Goal: Transaction & Acquisition: Purchase product/service

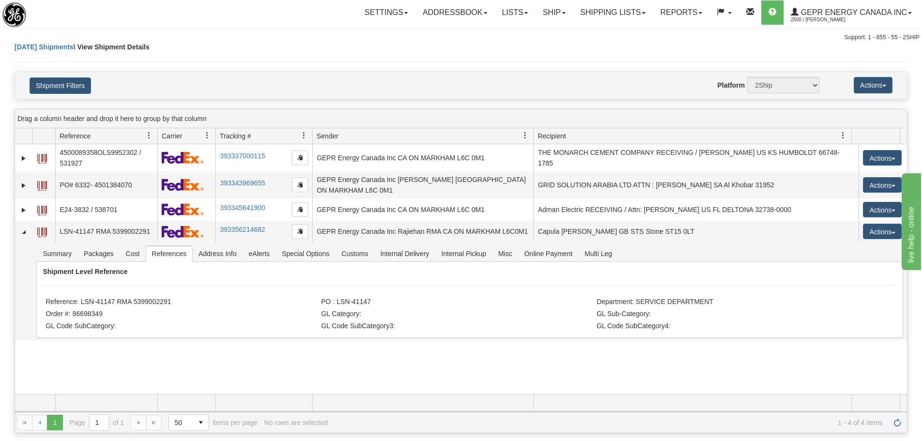
click at [756, 384] on div "31615903 2500 4500089358OLS9952302 / 531927 393337000115 09/18/2025 09/18/2025 …" at bounding box center [461, 269] width 892 height 250
click at [891, 424] on link "Refresh" at bounding box center [897, 422] width 15 height 15
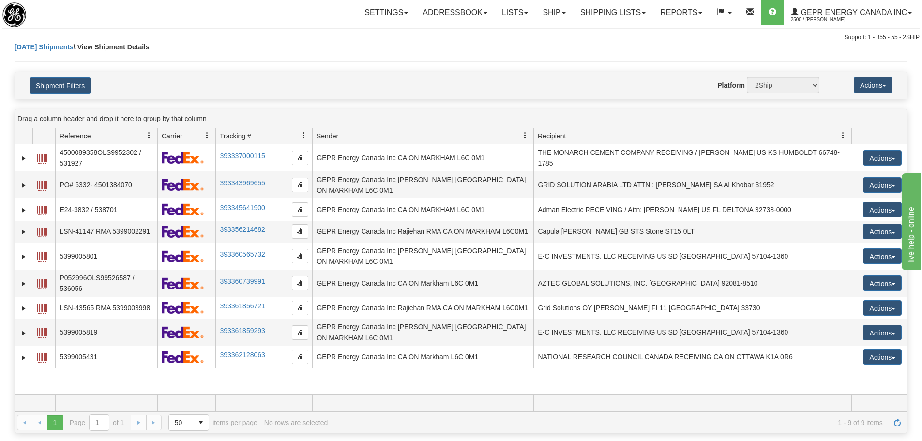
click at [245, 403] on td at bounding box center [263, 402] width 97 height 17
click at [76, 91] on button "Shipment Filters" at bounding box center [60, 85] width 61 height 16
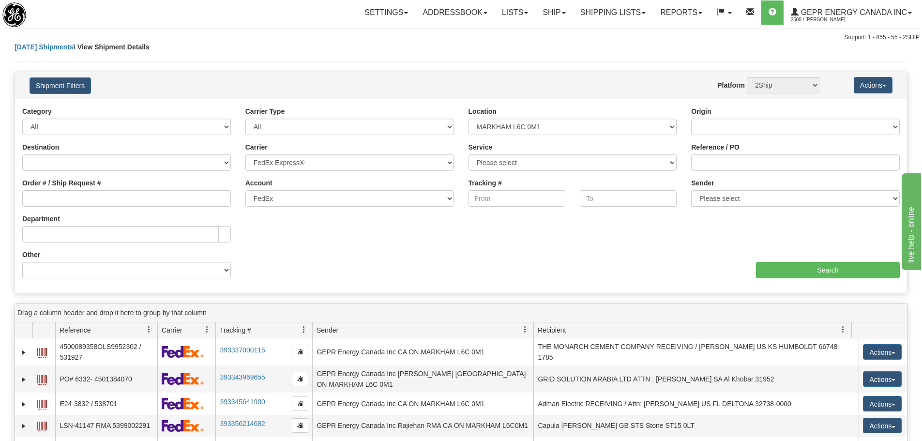
click at [681, 208] on div "Tracking To" at bounding box center [628, 196] width 111 height 36
click at [701, 201] on select "Please select GEPR Energy Canada Inc , Rajiehan RMA, (CA)" at bounding box center [795, 198] width 209 height 16
select select "210221"
click at [691, 190] on select "Please select GEPR Energy Canada Inc , Rajiehan RMA, (CA)" at bounding box center [795, 198] width 209 height 16
click at [764, 256] on div "aaa Search" at bounding box center [684, 264] width 446 height 29
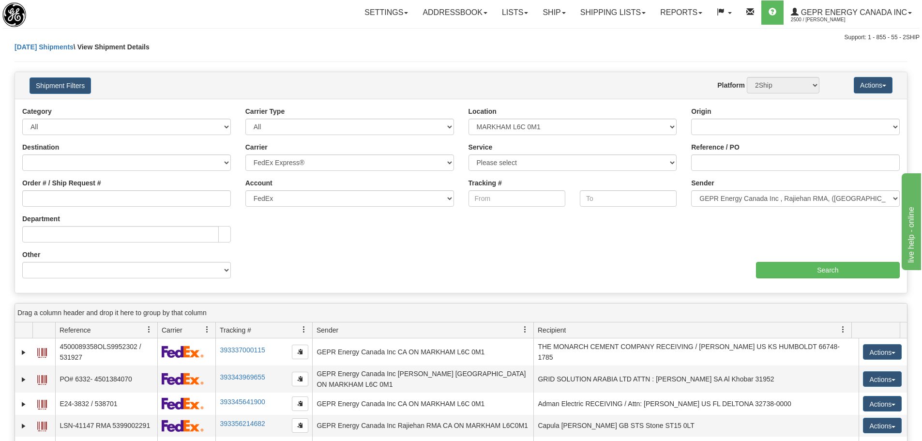
click at [767, 260] on div "aaa Search" at bounding box center [684, 264] width 446 height 29
click at [769, 265] on input "Search" at bounding box center [828, 270] width 144 height 16
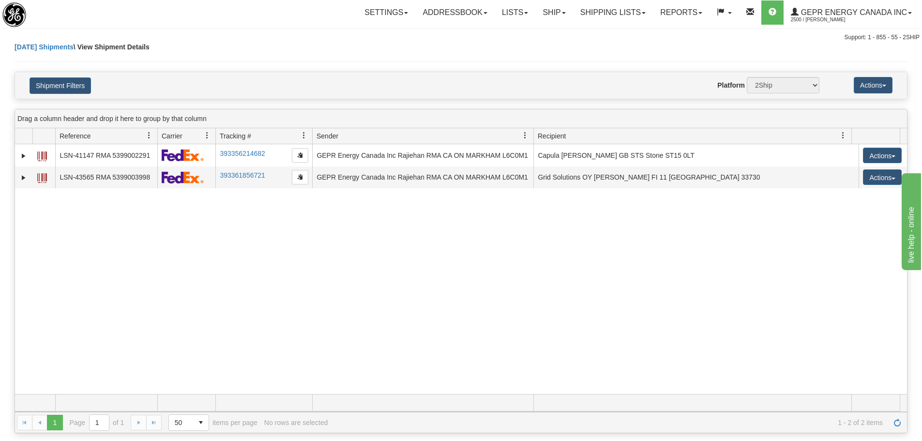
click at [485, 270] on div "31637869 2500 LSN-41147 RMA 5399002291 393356214682 09/18/2025 09/18/2025 02:09…" at bounding box center [461, 269] width 892 height 250
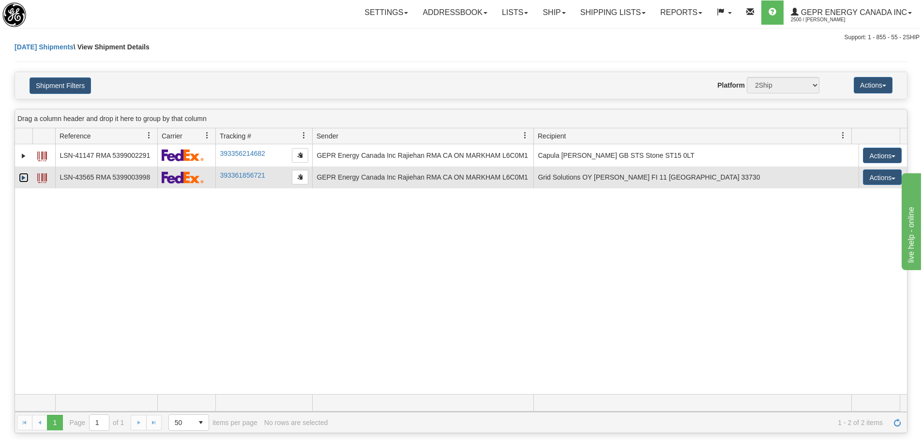
click at [27, 179] on link "Expand" at bounding box center [24, 178] width 10 height 10
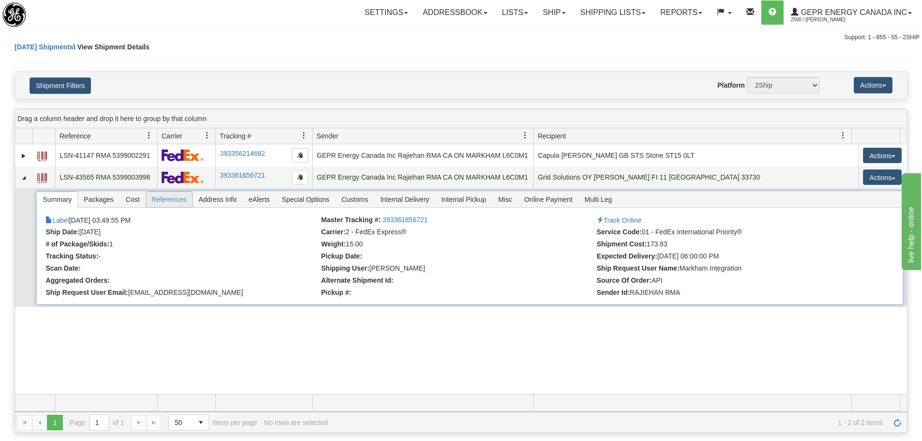
click at [164, 194] on span "References" at bounding box center [169, 199] width 46 height 15
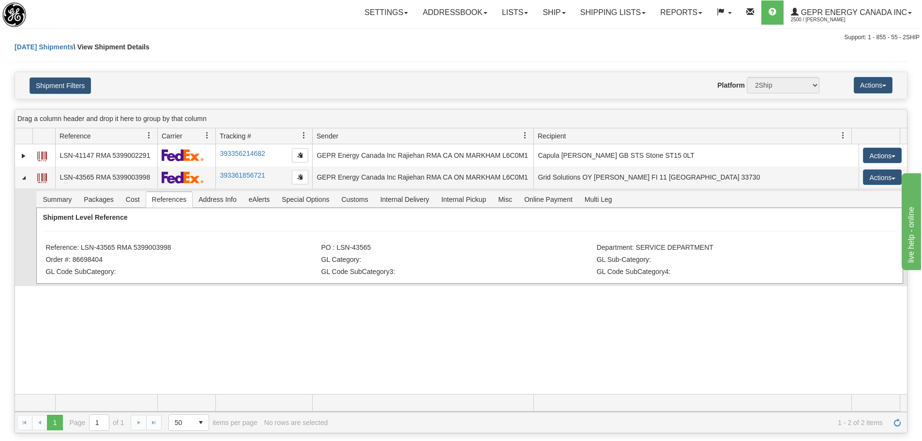
drag, startPoint x: 186, startPoint y: 244, endPoint x: 80, endPoint y: 248, distance: 106.1
click at [80, 248] on li "Reference: LSN-43565 RMA 5399003998" at bounding box center [181, 248] width 273 height 10
copy li "LSN-43565 RMA 5399003998"
click at [125, 256] on li "Order #: 86698404" at bounding box center [181, 261] width 273 height 10
drag, startPoint x: 114, startPoint y: 249, endPoint x: 82, endPoint y: 252, distance: 32.0
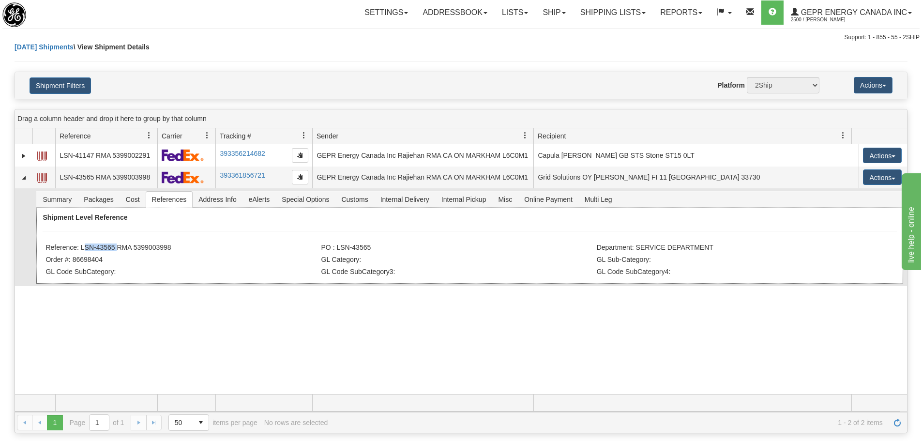
click at [82, 252] on li "Reference: LSN-43565 RMA 5399003998" at bounding box center [181, 248] width 273 height 10
copy li "LSN-43565"
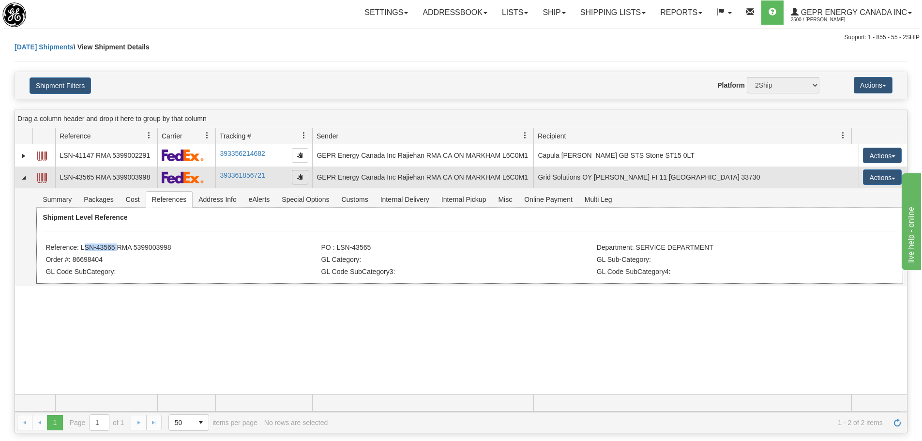
click at [298, 179] on span "button" at bounding box center [300, 177] width 6 height 6
copy li "LSN-43565"
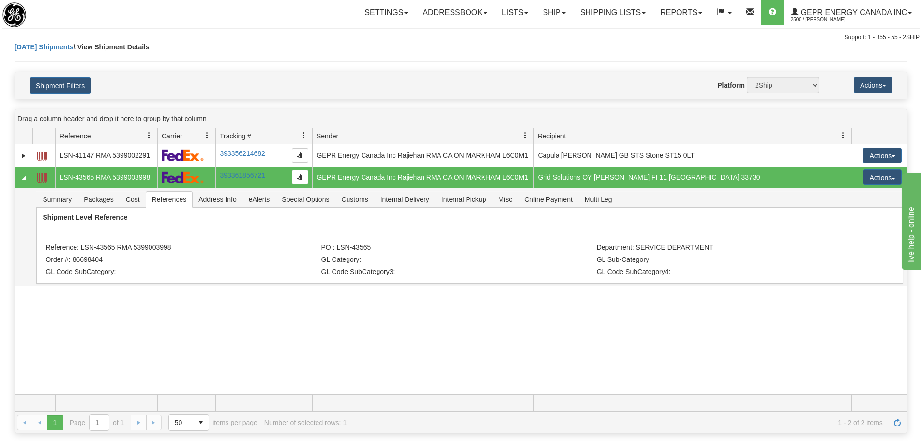
click at [375, 312] on div "31637869 2500 LSN-41147 RMA 5399002291 393356214682 09/18/2025 09/18/2025 02:09…" at bounding box center [461, 269] width 892 height 250
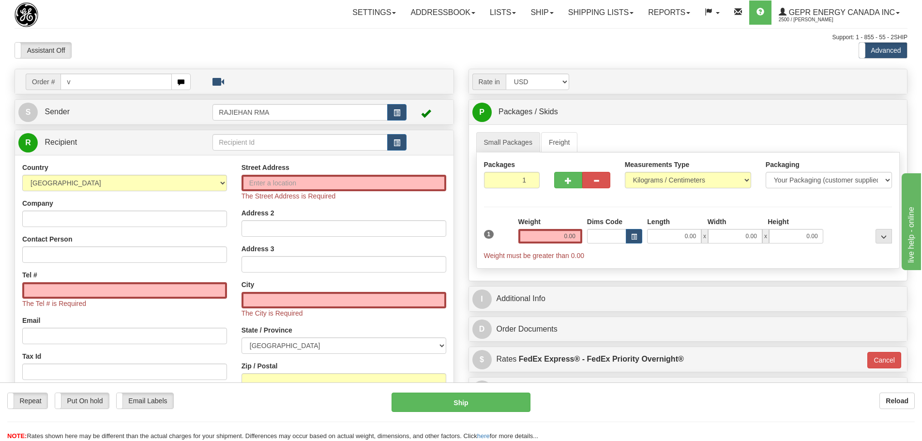
drag, startPoint x: 113, startPoint y: 79, endPoint x: 60, endPoint y: 77, distance: 52.8
click at [60, 77] on input "v" at bounding box center [115, 82] width 111 height 16
type input "86698404"
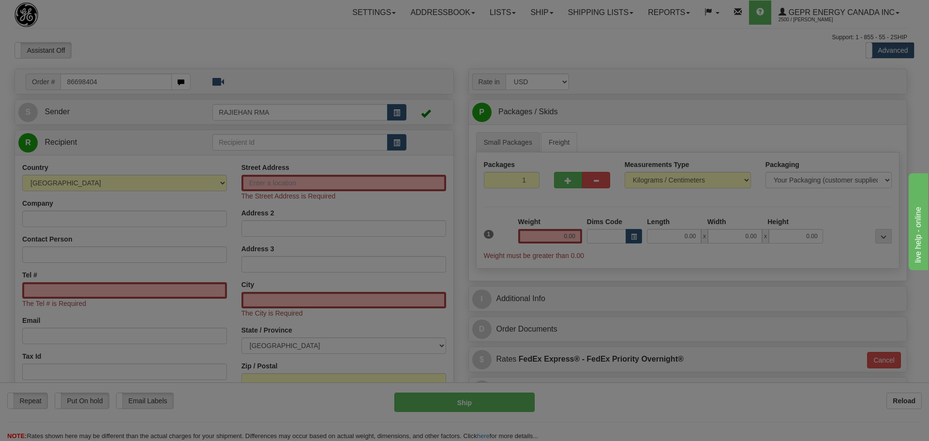
click at [164, 48] on body "Training Course Close Toggle navigation Settings Shipping Preferences New Recip…" at bounding box center [464, 220] width 929 height 441
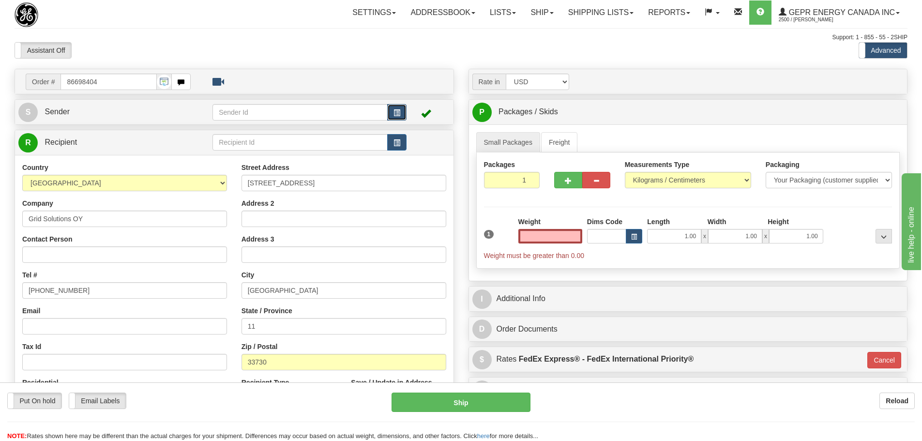
type input "0.00"
click at [393, 114] on button "button" at bounding box center [396, 112] width 19 height 16
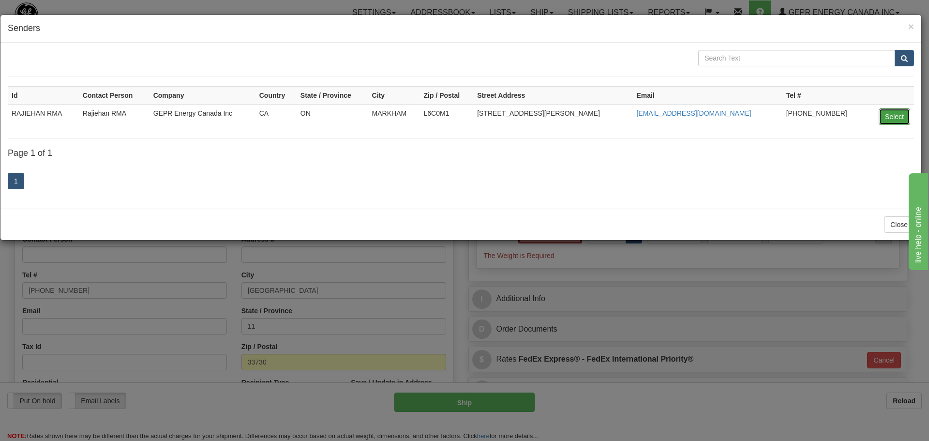
click at [889, 118] on button "Select" at bounding box center [894, 116] width 31 height 16
type input "RAJIEHAN RMA"
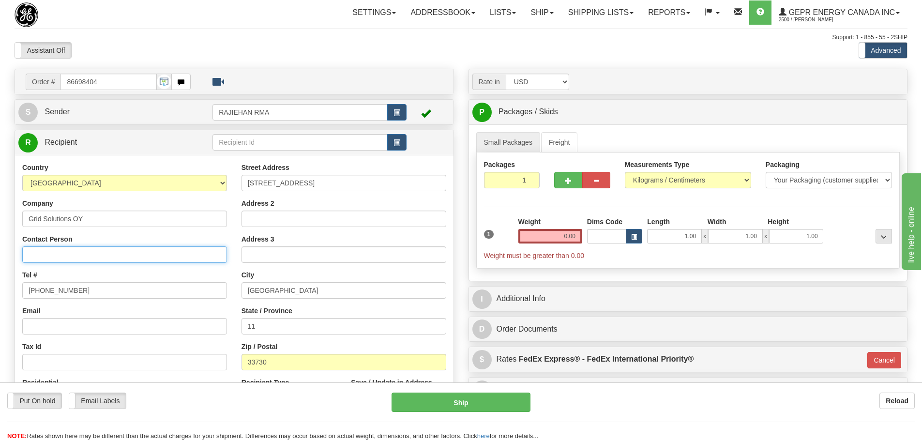
click at [65, 261] on input "Contact Person" at bounding box center [124, 254] width 205 height 16
paste input "[PERSON_NAME]"
type input "[PERSON_NAME]"
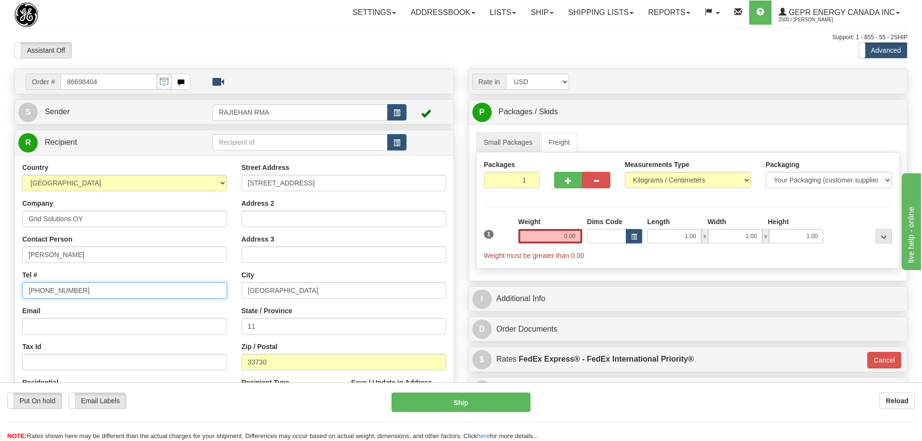
drag, startPoint x: 72, startPoint y: 293, endPoint x: -52, endPoint y: 292, distance: 124.4
click at [0, 292] on html "Training Course Close Toggle navigation Settings Shipping Preferences New Sende…" at bounding box center [461, 220] width 922 height 441
paste input "[PHONE_NUMBER]"
type input "[PHONE_NUMBER]"
click at [545, 229] on input "0.00" at bounding box center [550, 236] width 64 height 15
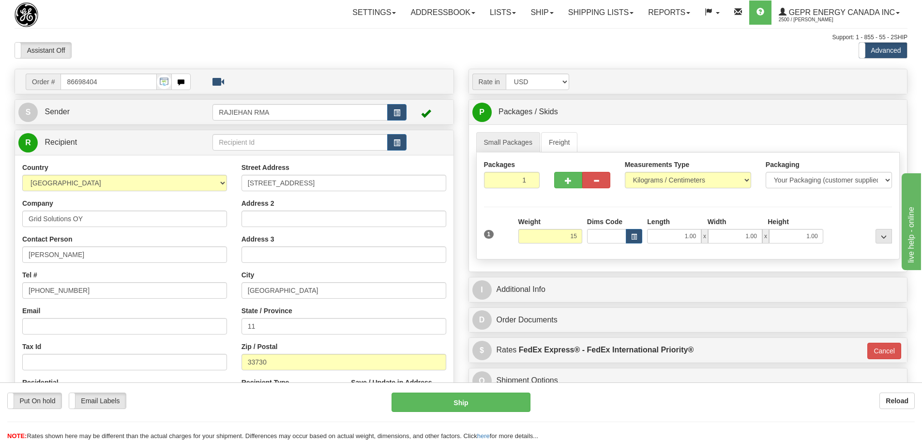
type input "15.00"
type input "01"
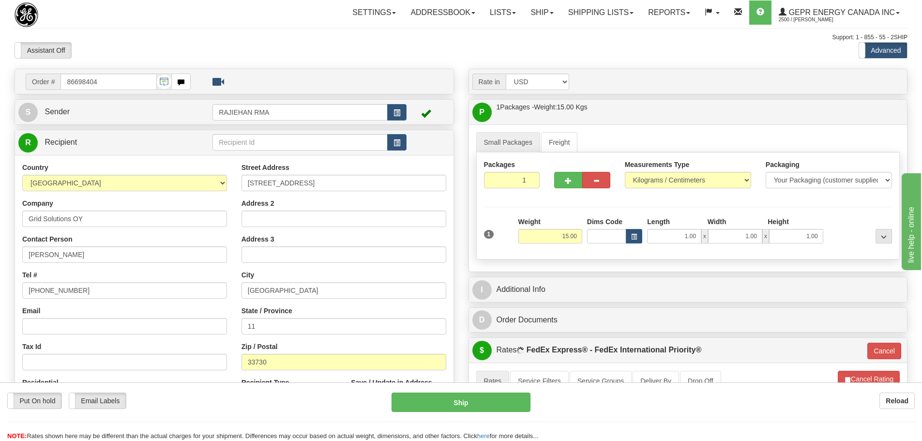
click at [587, 209] on div "Packages 1 1 Measurements Type" at bounding box center [688, 205] width 424 height 107
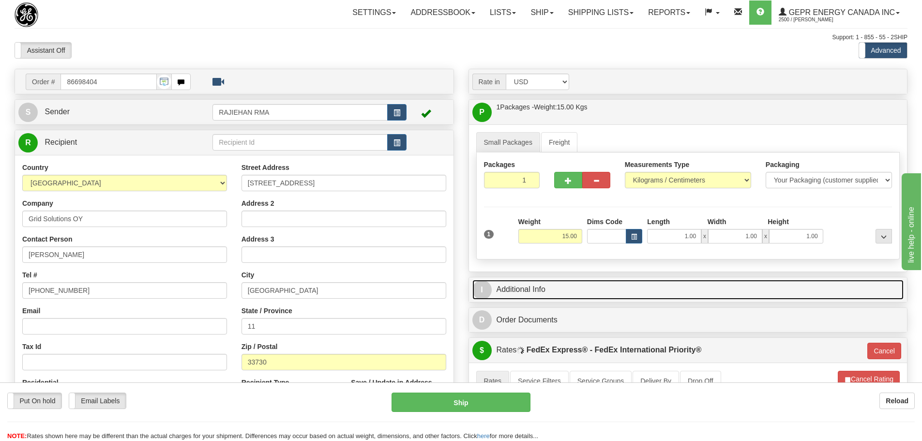
click at [539, 281] on link "I Additional Info" at bounding box center [688, 290] width 432 height 20
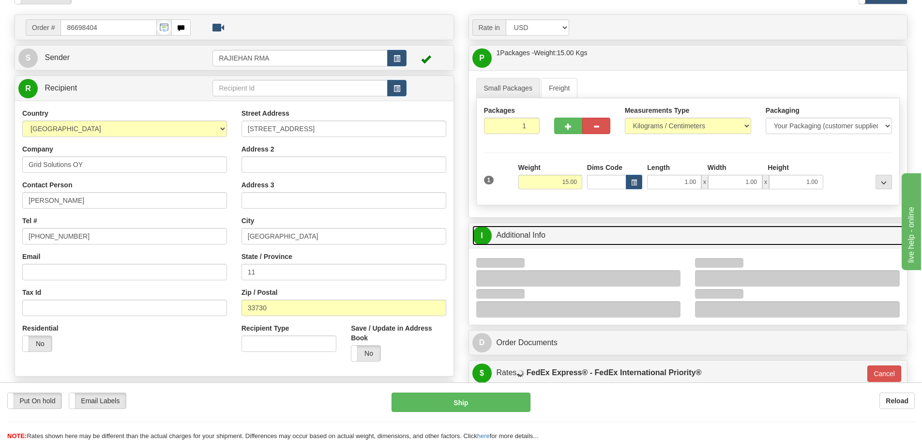
scroll to position [145, 0]
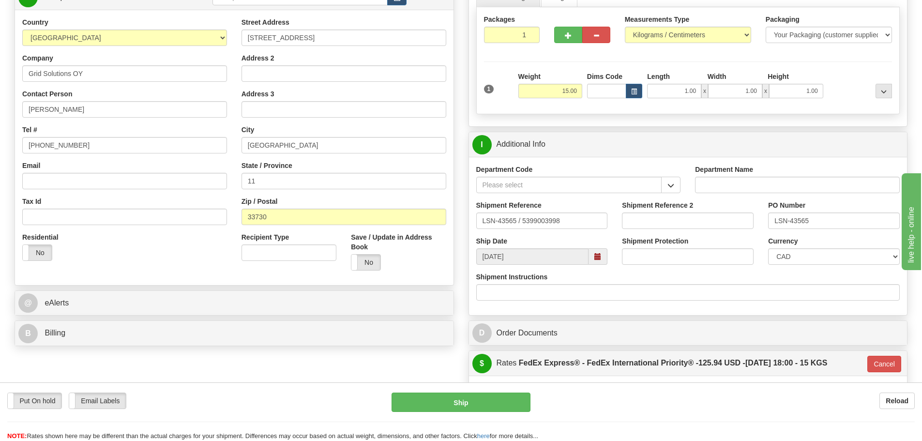
click at [673, 175] on div "Department Code" at bounding box center [578, 179] width 205 height 29
click at [669, 181] on button "button" at bounding box center [670, 185] width 19 height 16
click at [615, 195] on div "SER" at bounding box center [567, 200] width 176 height 11
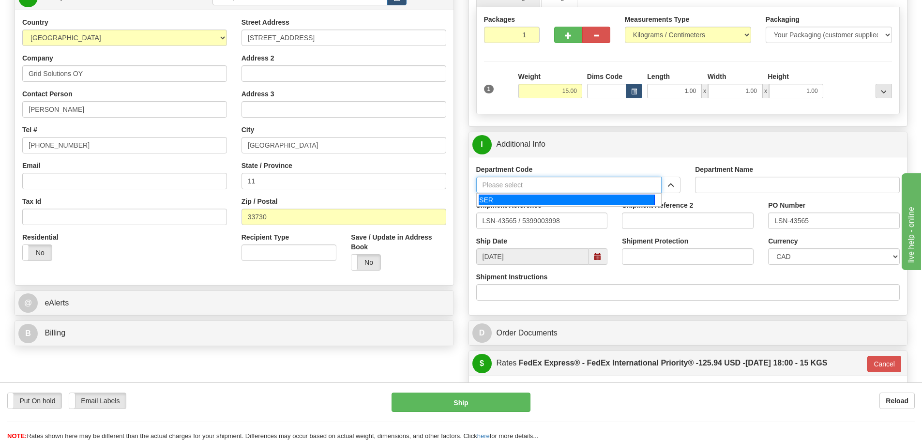
type input "SER"
type input "SERVICE DEPARTMENT"
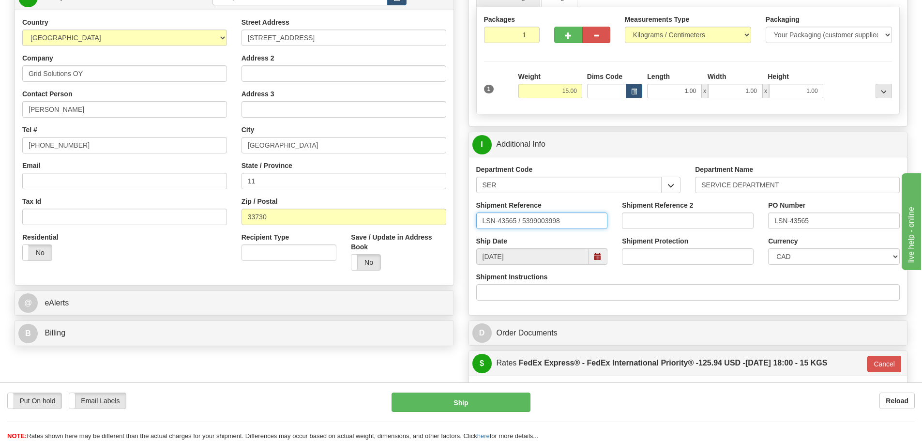
drag, startPoint x: 517, startPoint y: 222, endPoint x: 521, endPoint y: 226, distance: 5.5
click at [521, 226] on input "LSN-43565 / 5399003998" at bounding box center [542, 220] width 132 height 16
type input "LSN-43565 RMA 5399003998"
click at [788, 257] on select "CAD USD EUR ZAR [PERSON_NAME] ARN AUD AUS AWG BBD BFR BGN BHD BMD BND BRC BRL C…" at bounding box center [834, 256] width 132 height 16
select select "1"
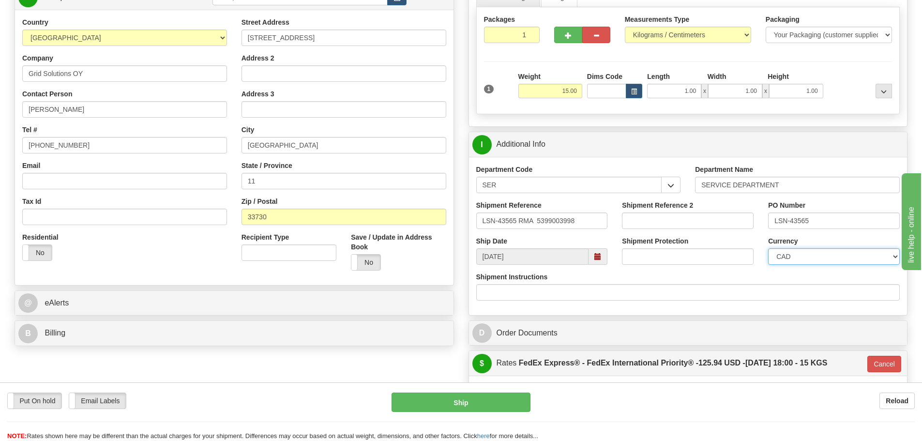
click at [768, 248] on select "CAD USD EUR ZAR [PERSON_NAME] ARN AUD AUS AWG BBD BFR BGN BHD BMD BND BRC BRL C…" at bounding box center [834, 256] width 132 height 16
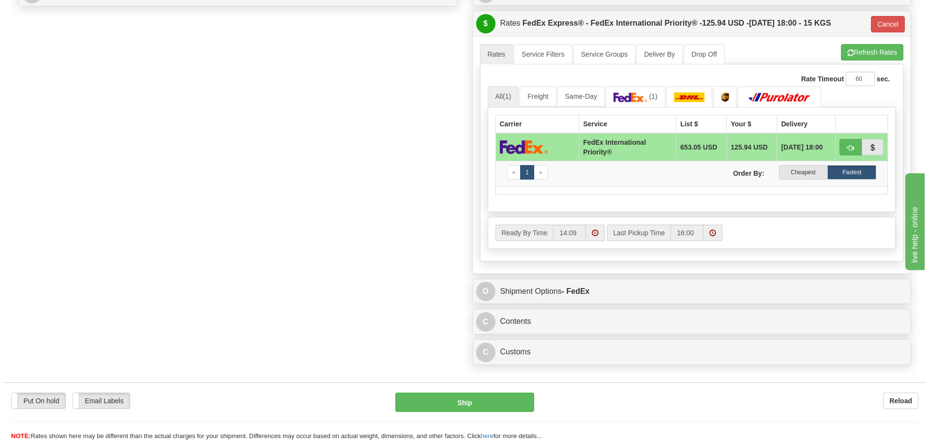
scroll to position [532, 0]
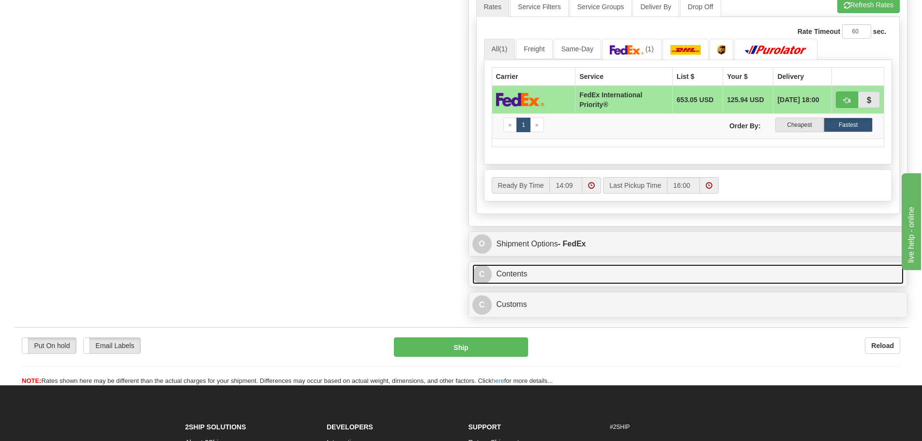
click at [562, 272] on link "C Contents" at bounding box center [688, 274] width 432 height 20
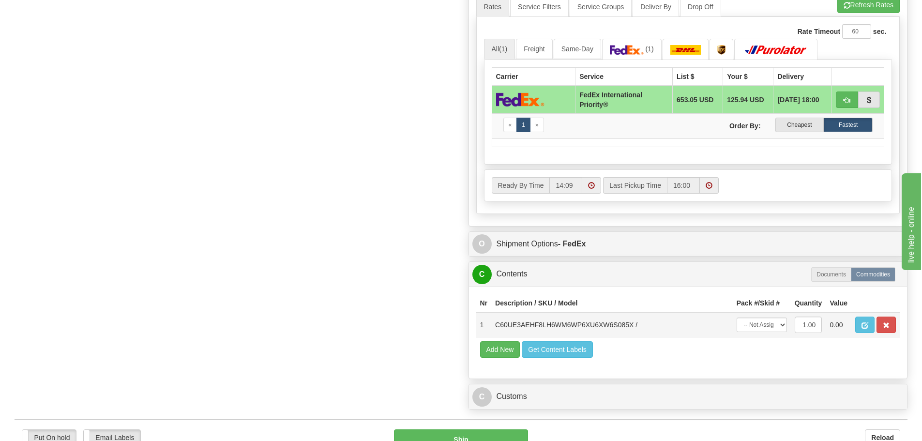
click at [854, 321] on td at bounding box center [875, 324] width 48 height 25
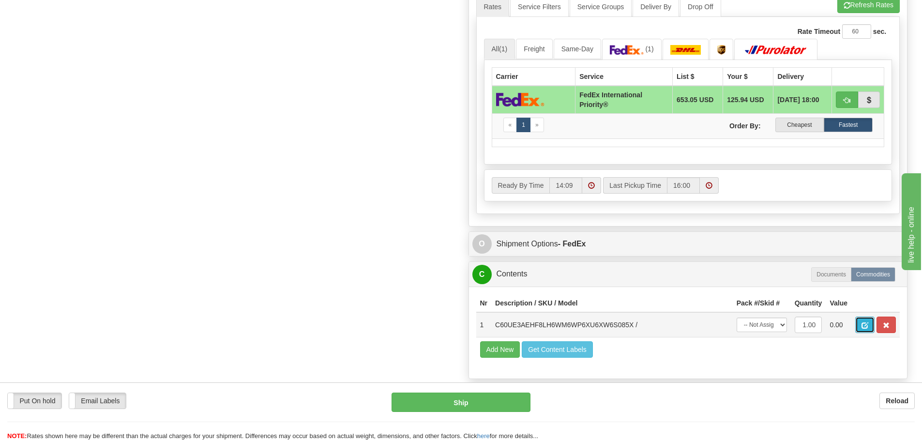
click at [862, 323] on span "button" at bounding box center [864, 325] width 7 height 6
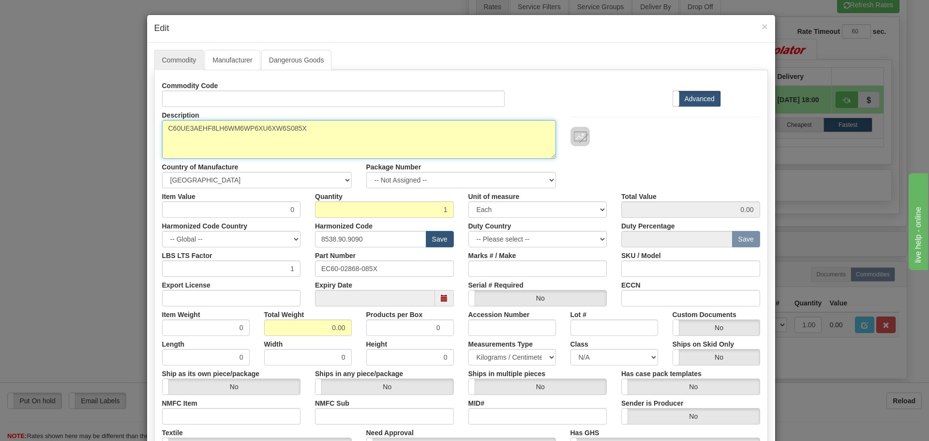
drag, startPoint x: 318, startPoint y: 121, endPoint x: 144, endPoint y: 113, distance: 174.4
click at [147, 111] on div "Commodity Manufacturer Dangerous Goods Commodity Code Standard Advanced Descrip…" at bounding box center [461, 297] width 628 height 509
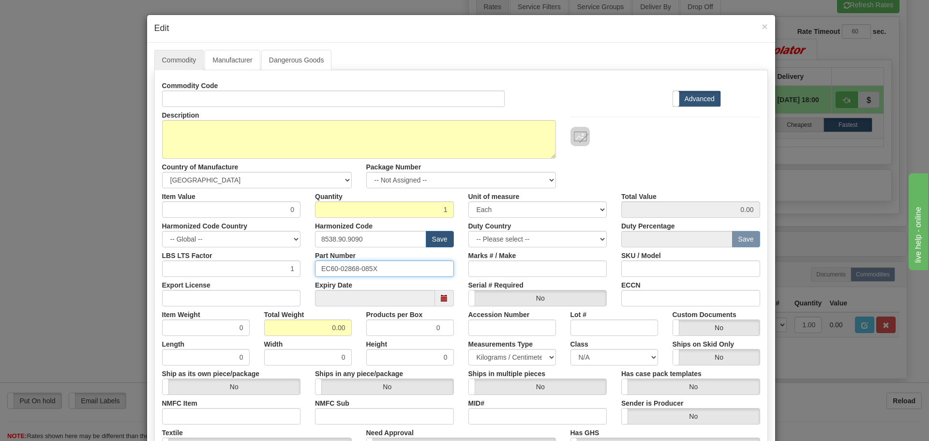
drag, startPoint x: 393, startPoint y: 266, endPoint x: 231, endPoint y: 262, distance: 161.2
click at [231, 262] on div "LBS LTS Factor 1 Part Number EC60-02868-085X Marks # / Make SKU / Model" at bounding box center [461, 262] width 613 height 30
paste input "C60UE3AEHF8LH6WM6WP6XU6XW6S"
type input "C60UE3AEHF8LH6WM6WP6XU6XW6S085X"
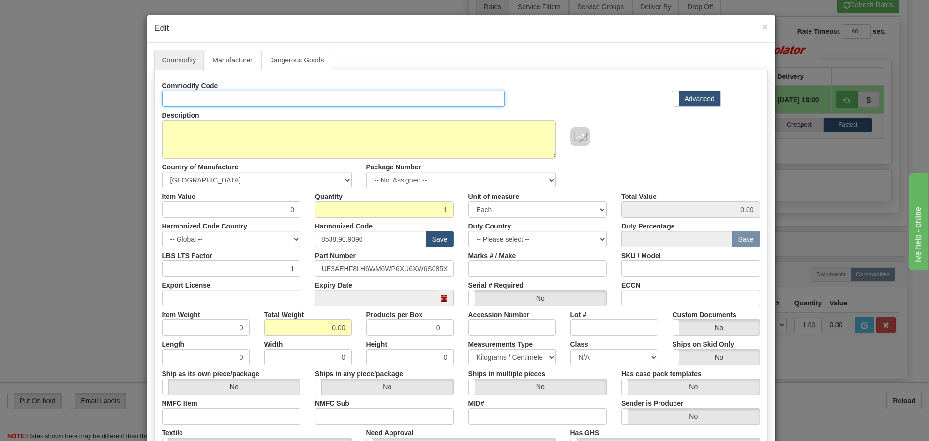
click at [199, 96] on input "Id" at bounding box center [333, 99] width 343 height 16
paste input "C60UE3AEHF8LH6WM6WP6XU6XW6S085X"
type input "C60UE3AEHF8LH6WM6WP6XU6XW6S085X"
click at [250, 163] on div "Country of Manufacture -- Unknown -- [GEOGRAPHIC_DATA] [GEOGRAPHIC_DATA] [GEOGR…" at bounding box center [257, 174] width 204 height 30
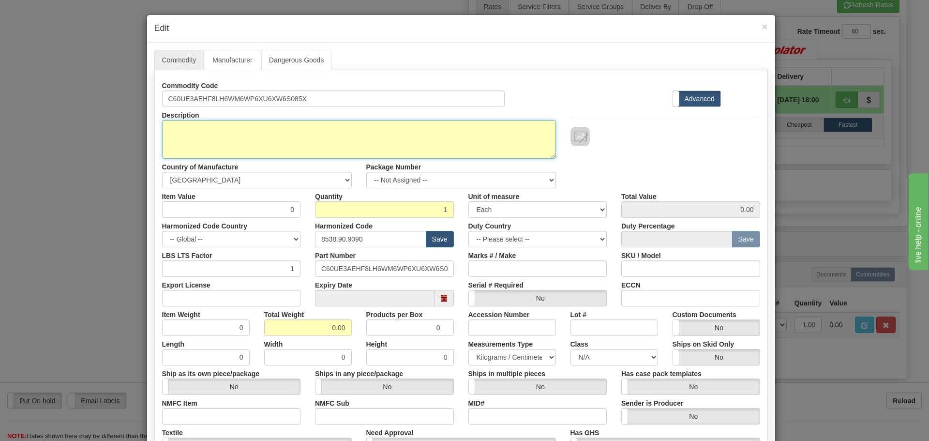
click at [248, 155] on textarea "C60UE3AEHF8LH6WM6WP6XU6XW6S085X" at bounding box center [359, 139] width 394 height 39
click at [268, 135] on textarea "C60UE3AEHF8LH6WM6WP6XU6XW6S085X" at bounding box center [359, 139] width 394 height 39
paste textarea "C60 - Breaker Management Relay"
type textarea "C60 - Breaker Management Relay"
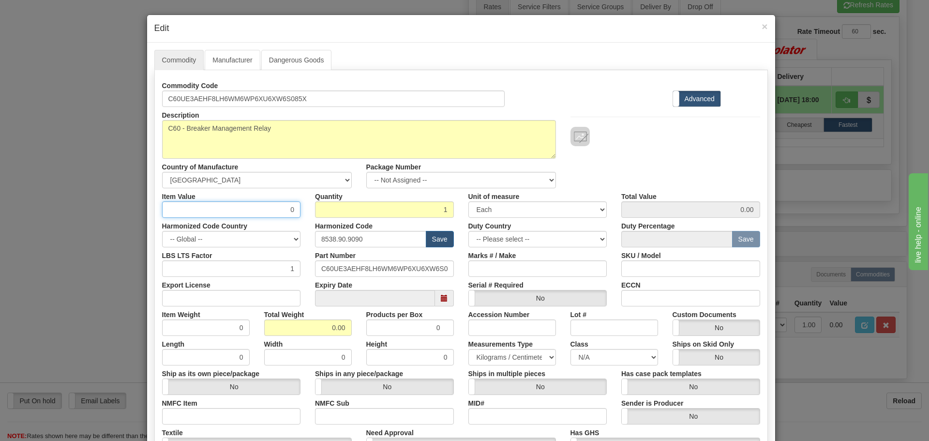
drag, startPoint x: 272, startPoint y: 205, endPoint x: 302, endPoint y: 220, distance: 32.9
click at [302, 220] on div "Commodity Code C60UE3AEHF8LH6WM6WP6XU6XW6S085X Standard Advanced Description C6…" at bounding box center [461, 280] width 598 height 406
type input "75"
type input "75.00"
drag, startPoint x: 384, startPoint y: 237, endPoint x: 310, endPoint y: 258, distance: 77.0
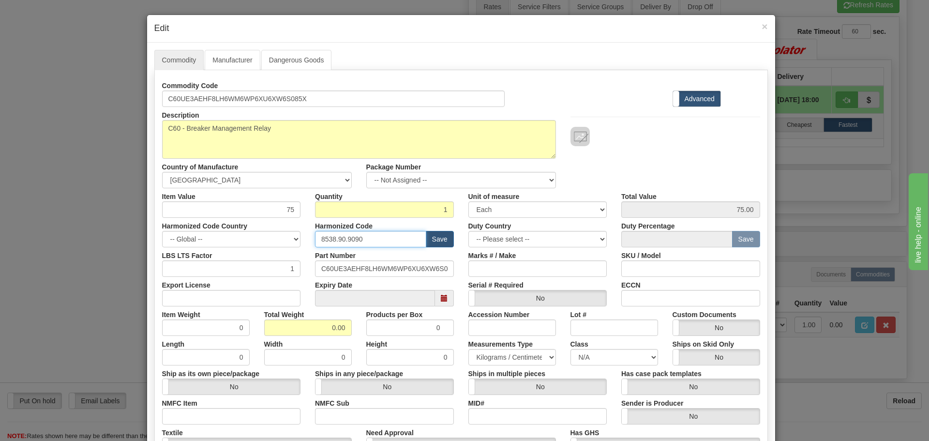
click at [310, 258] on div "Commodity Code C60UE3AEHF8LH6WM6WP6XU6XW6S085X Standard Advanced Description C6…" at bounding box center [461, 280] width 598 height 406
click at [341, 237] on input "text" at bounding box center [370, 239] width 111 height 16
type input "8536.49.0080"
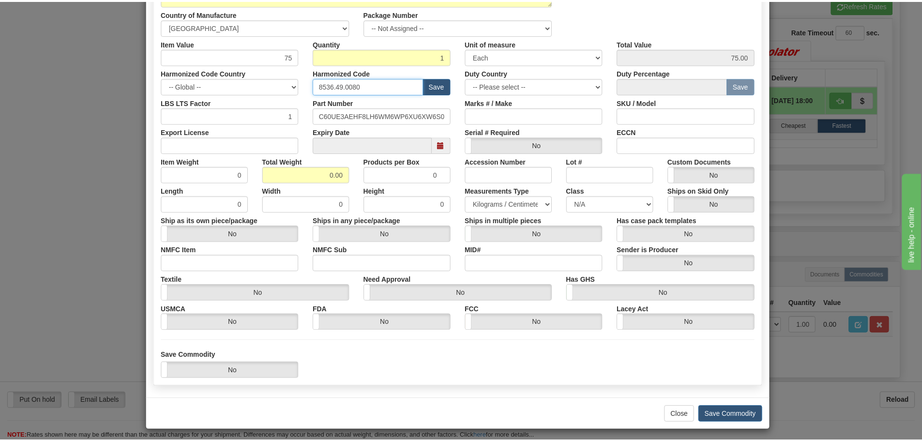
scroll to position [157, 0]
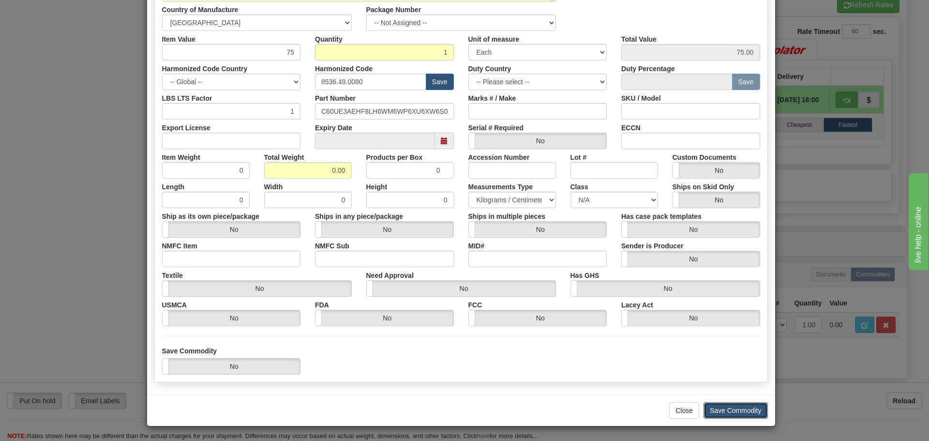
click at [714, 406] on button "Save Commodity" at bounding box center [736, 410] width 64 height 16
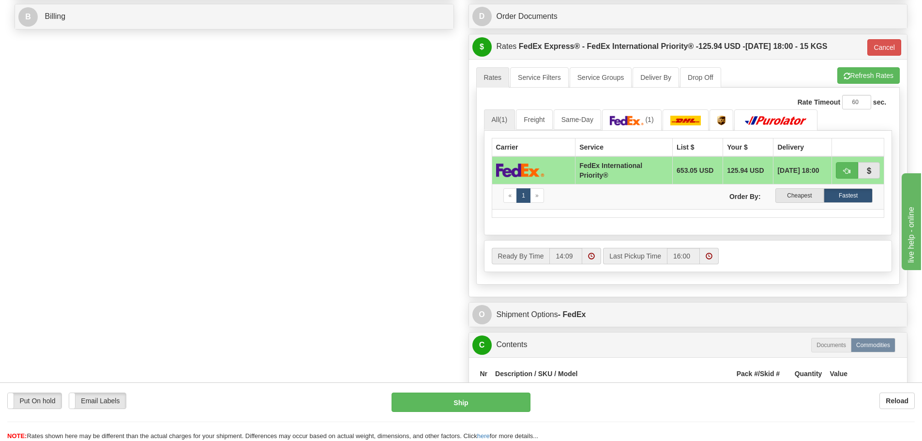
scroll to position [629, 0]
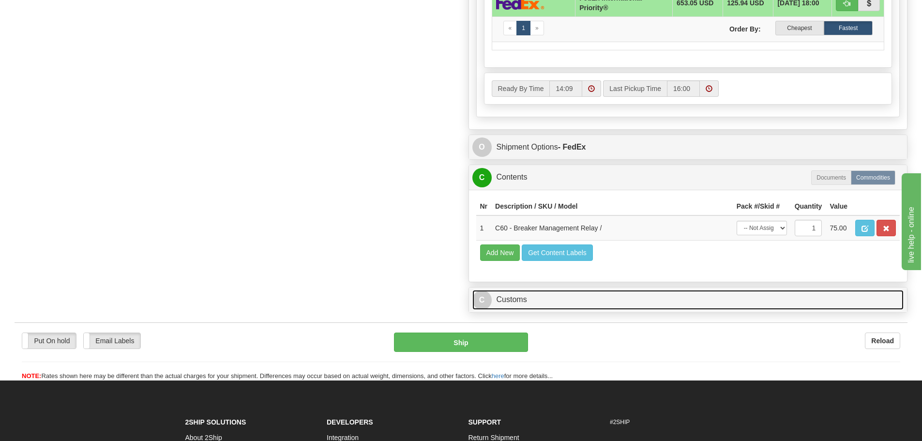
click at [648, 303] on link "C Customs" at bounding box center [688, 300] width 432 height 20
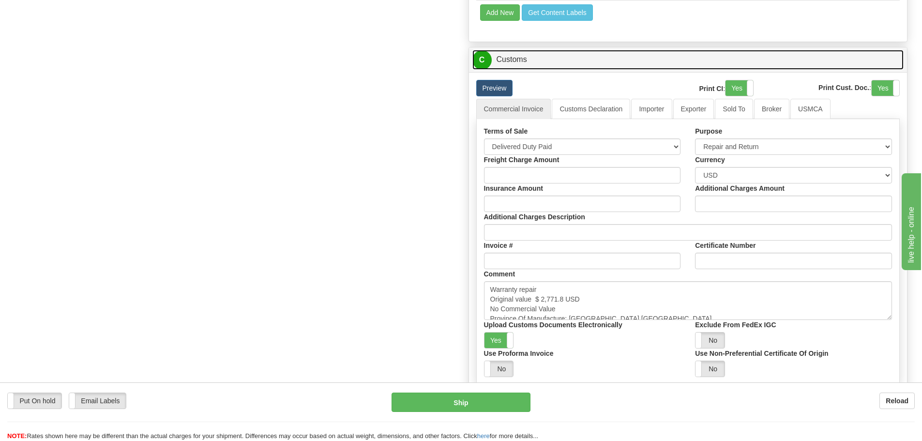
scroll to position [871, 0]
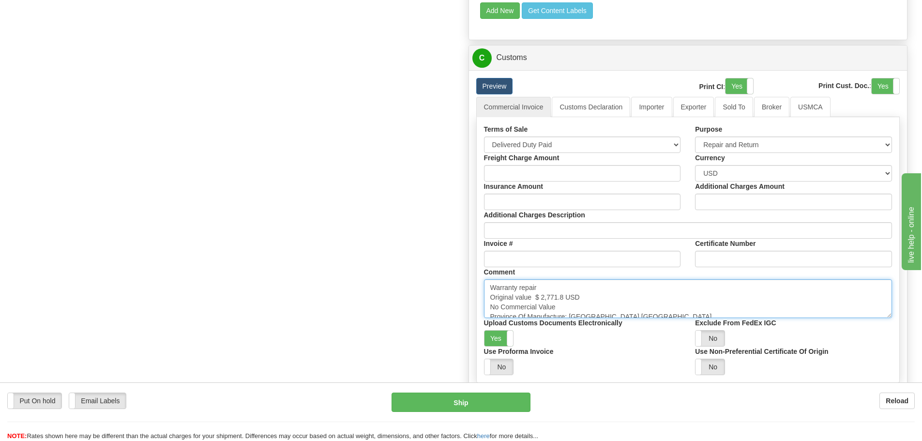
click at [684, 298] on textarea "Warranty repair Original value $ 2,771.8 USD No Commercial Value Province Of Ma…" at bounding box center [688, 298] width 408 height 39
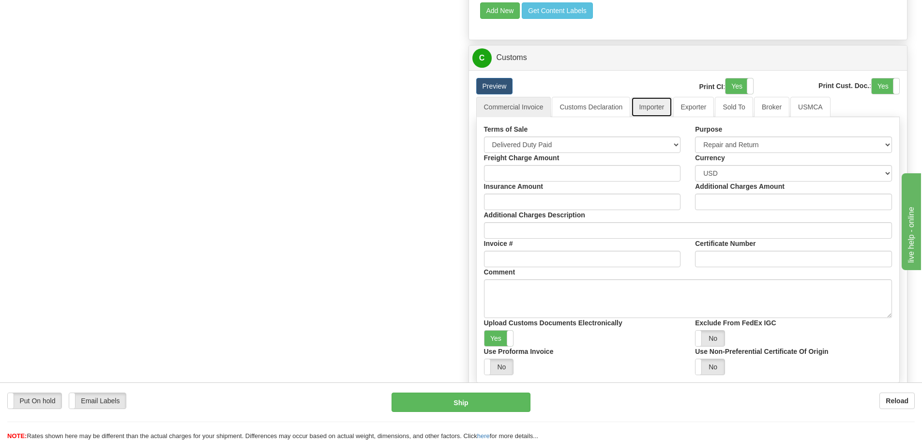
click at [651, 100] on link "Importer" at bounding box center [651, 107] width 41 height 20
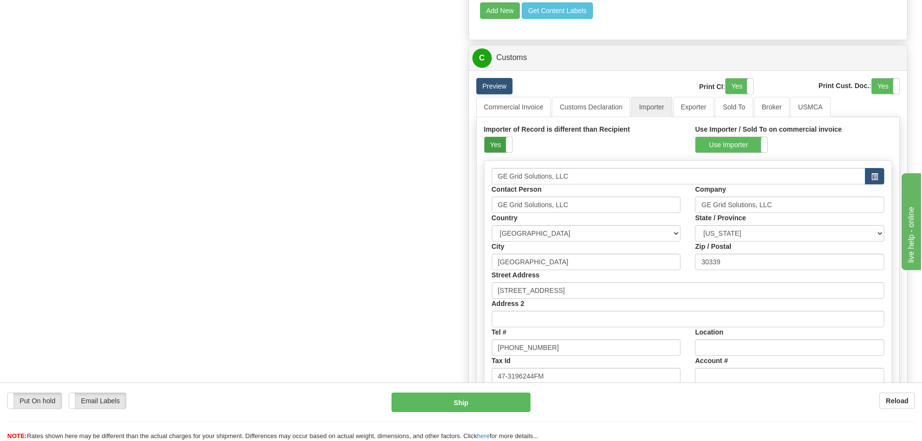
click at [505, 149] on label "Yes" at bounding box center [498, 144] width 28 height 15
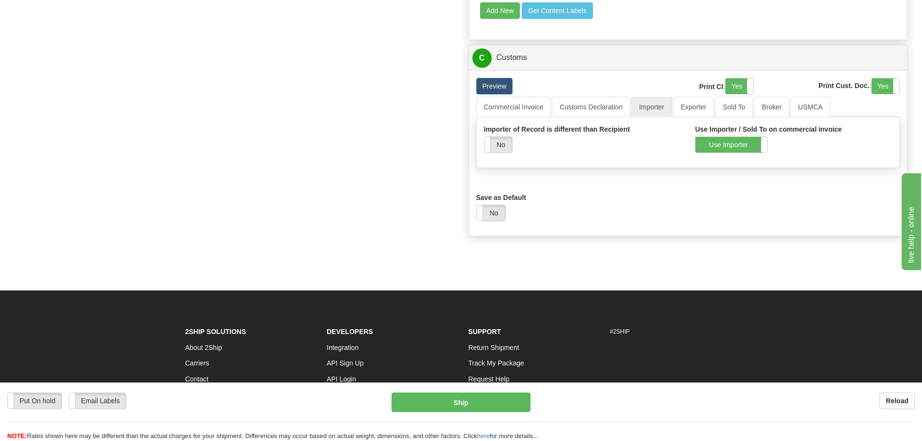
click at [722, 136] on div "Use Importer Use Sold To" at bounding box center [731, 144] width 73 height 16
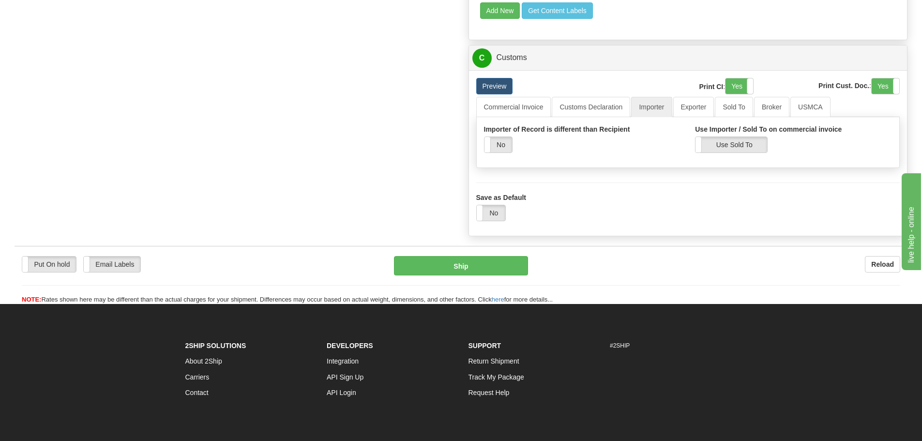
click at [515, 118] on div "Importer of Record is different than Recipient Yes No Use Importer / Sold To on…" at bounding box center [688, 142] width 424 height 51
click at [515, 115] on link "Commercial Invoice" at bounding box center [513, 107] width 75 height 20
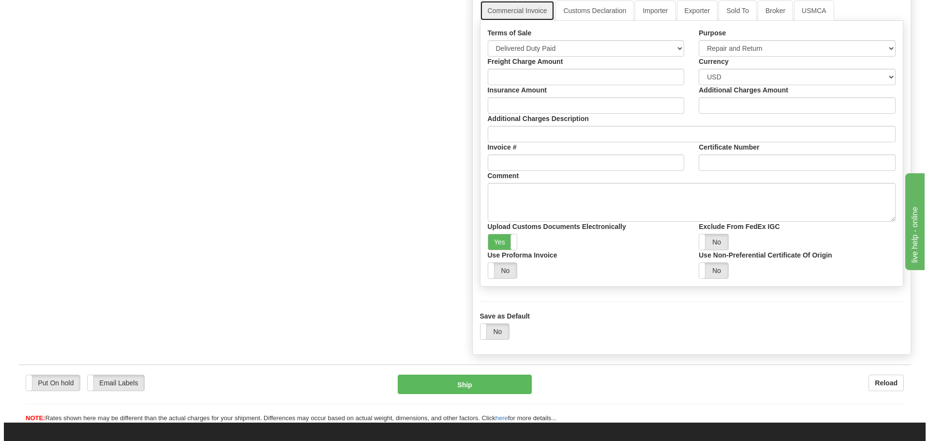
scroll to position [968, 0]
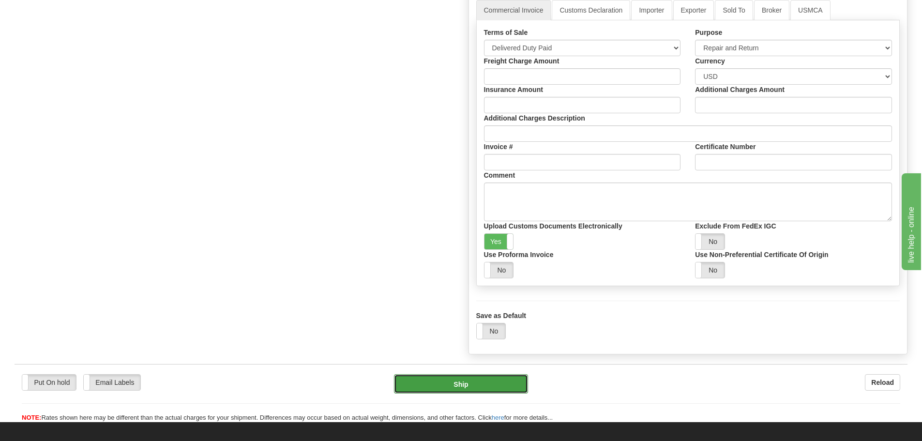
click at [467, 386] on button "Ship" at bounding box center [461, 383] width 134 height 19
